Goal: Go to known website

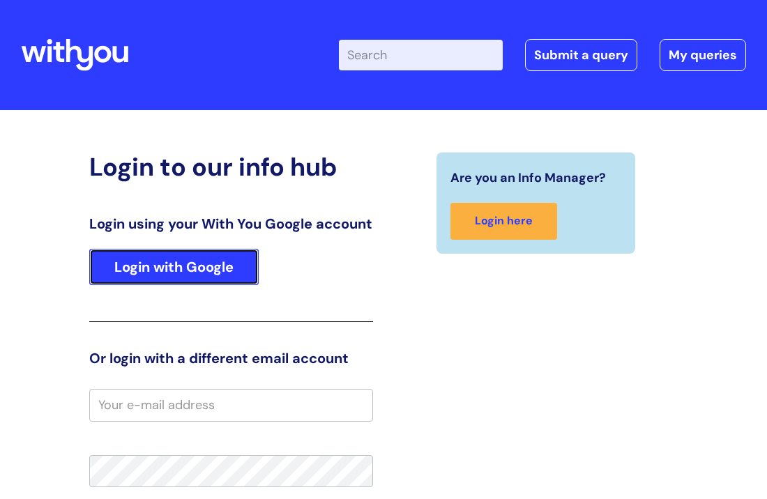
click at [245, 285] on link "Login with Google" at bounding box center [173, 267] width 169 height 36
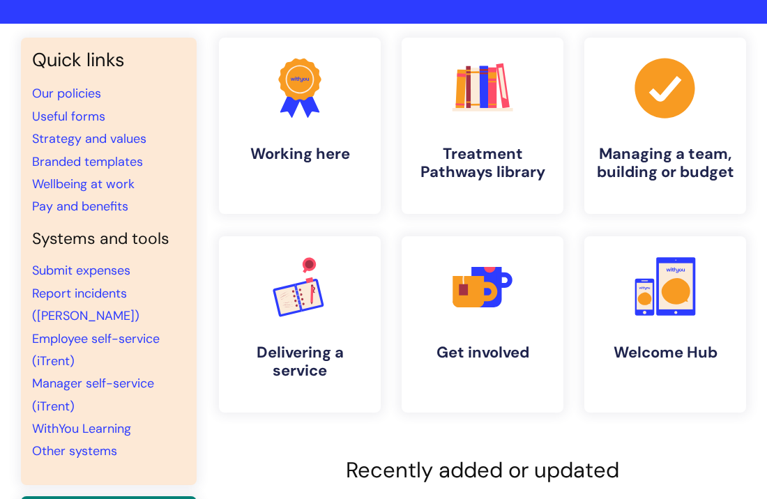
scroll to position [94, 0]
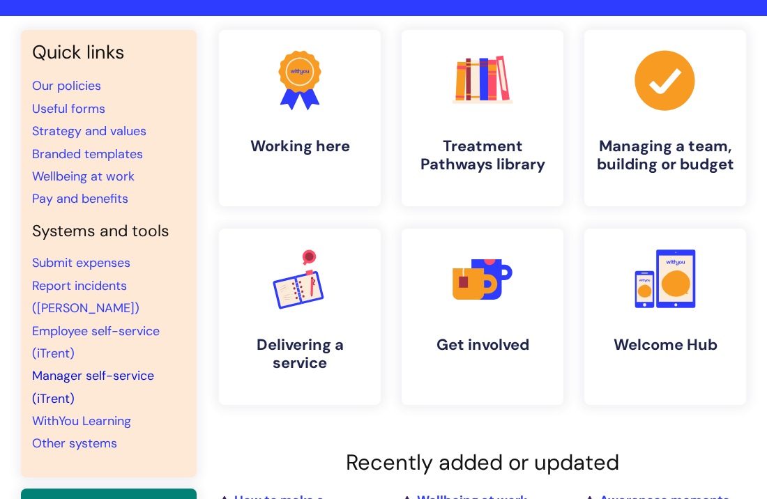
click at [65, 367] on link "Manager self-service (iTrent)" at bounding box center [93, 386] width 122 height 39
